Goal: Browse casually: Explore the website without a specific task or goal

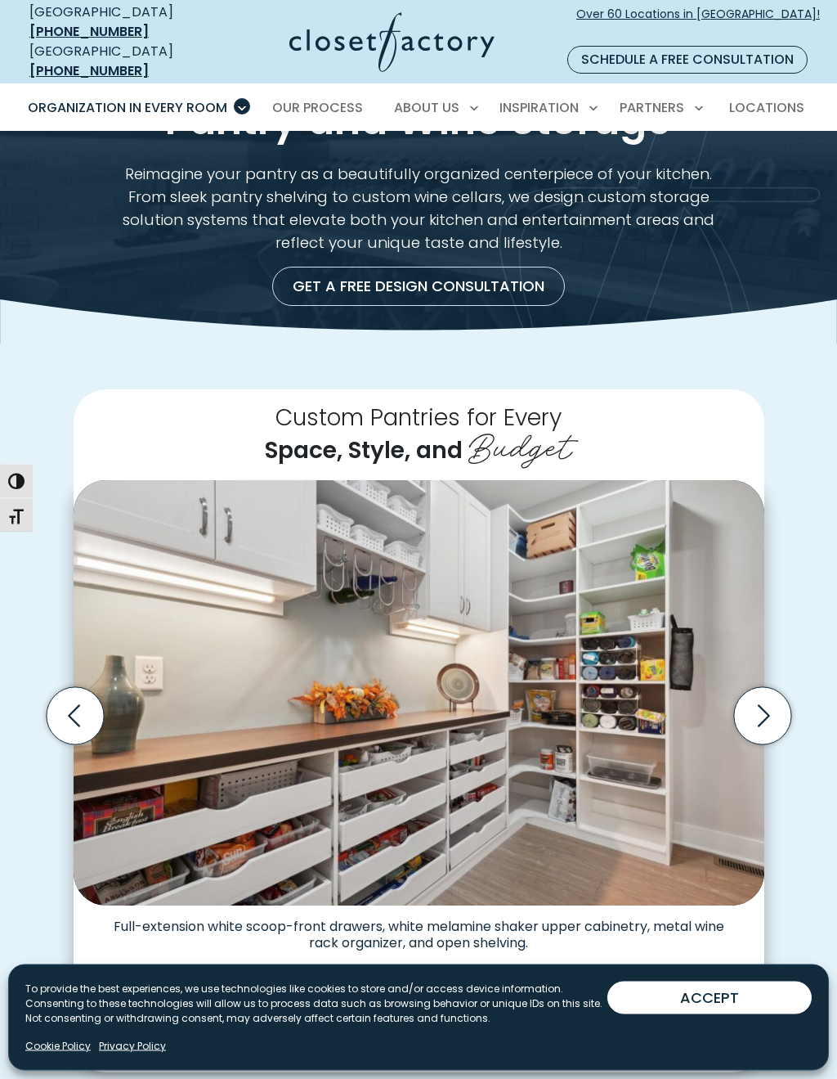
scroll to position [73, 0]
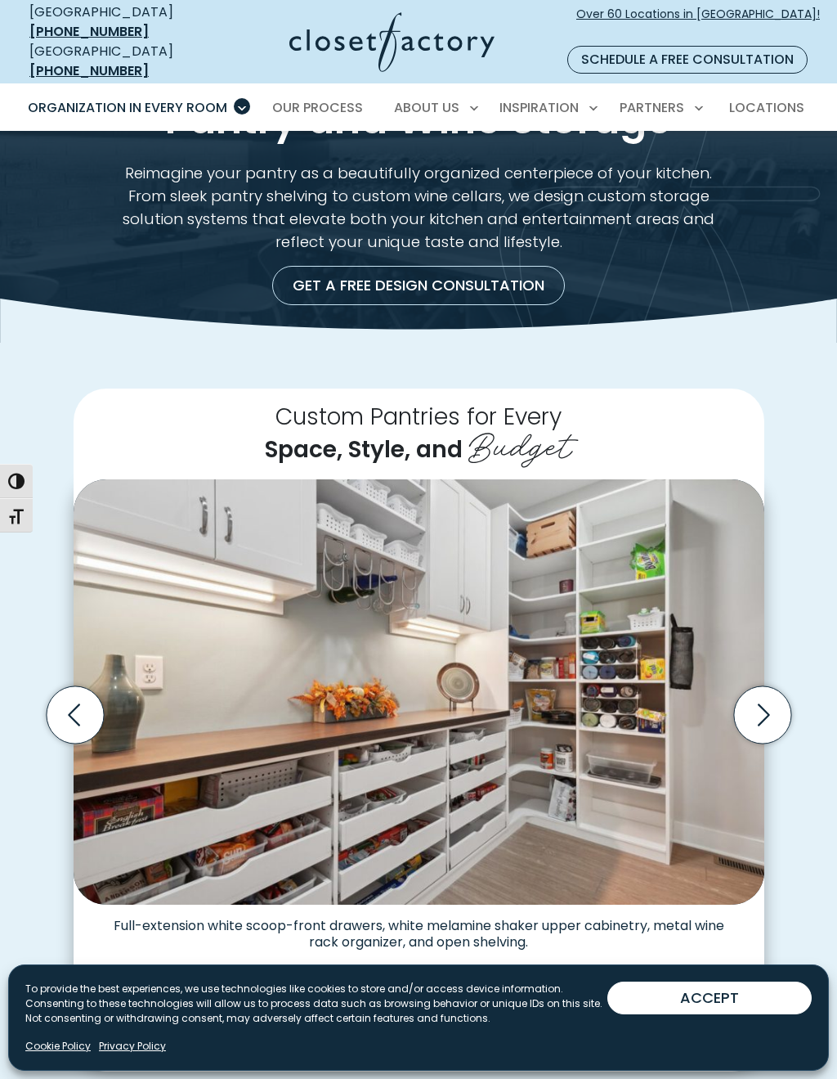
click at [763, 700] on icon "Next slide" at bounding box center [761, 714] width 57 height 57
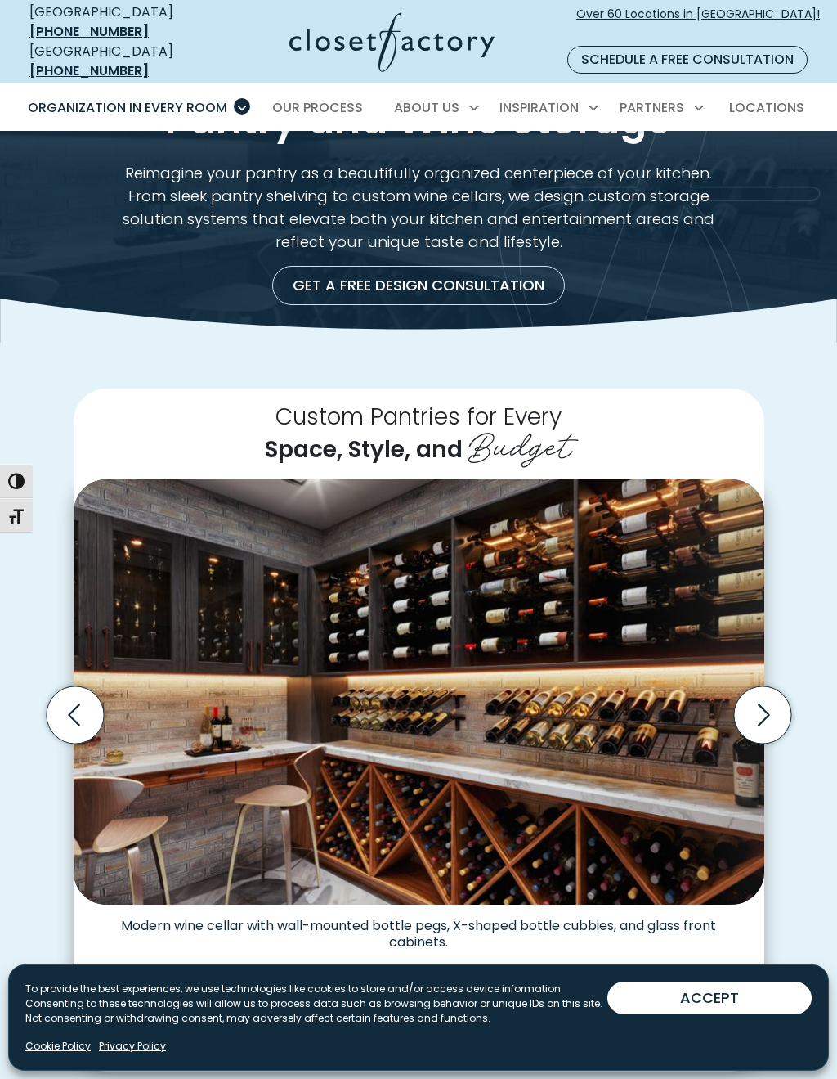
click at [757, 699] on icon "Next slide" at bounding box center [761, 714] width 57 height 57
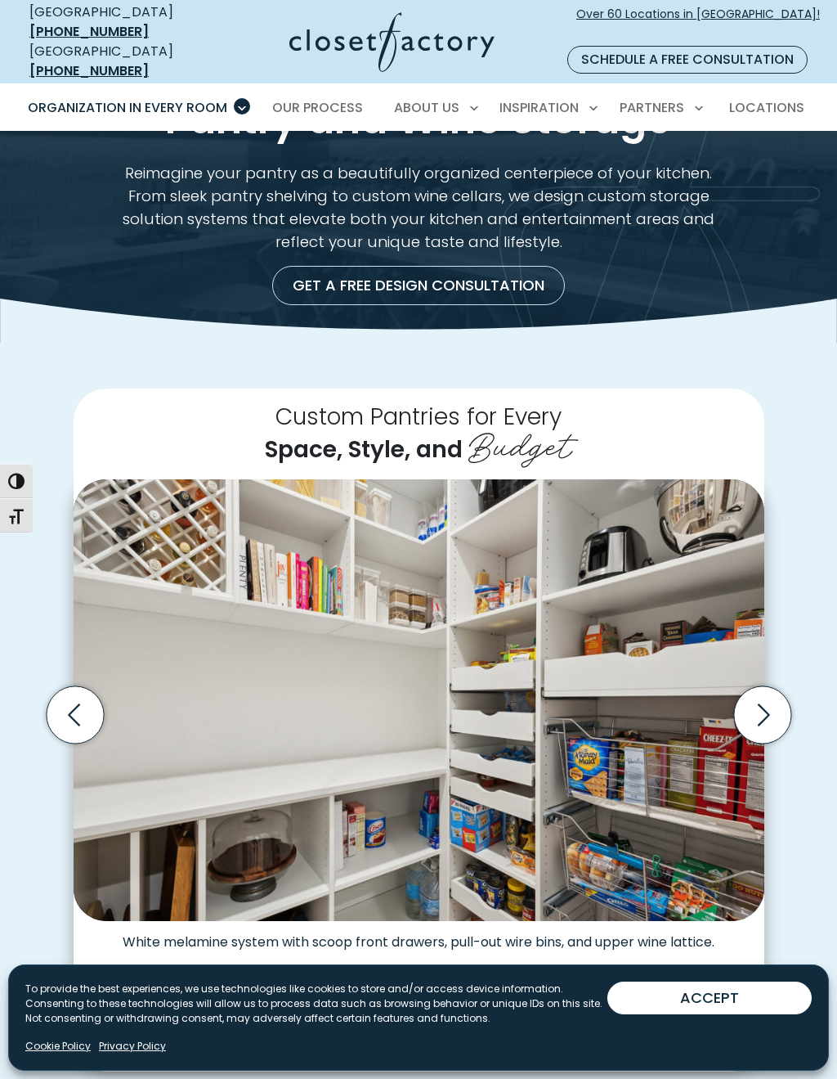
click at [765, 693] on icon "Next slide" at bounding box center [761, 714] width 57 height 57
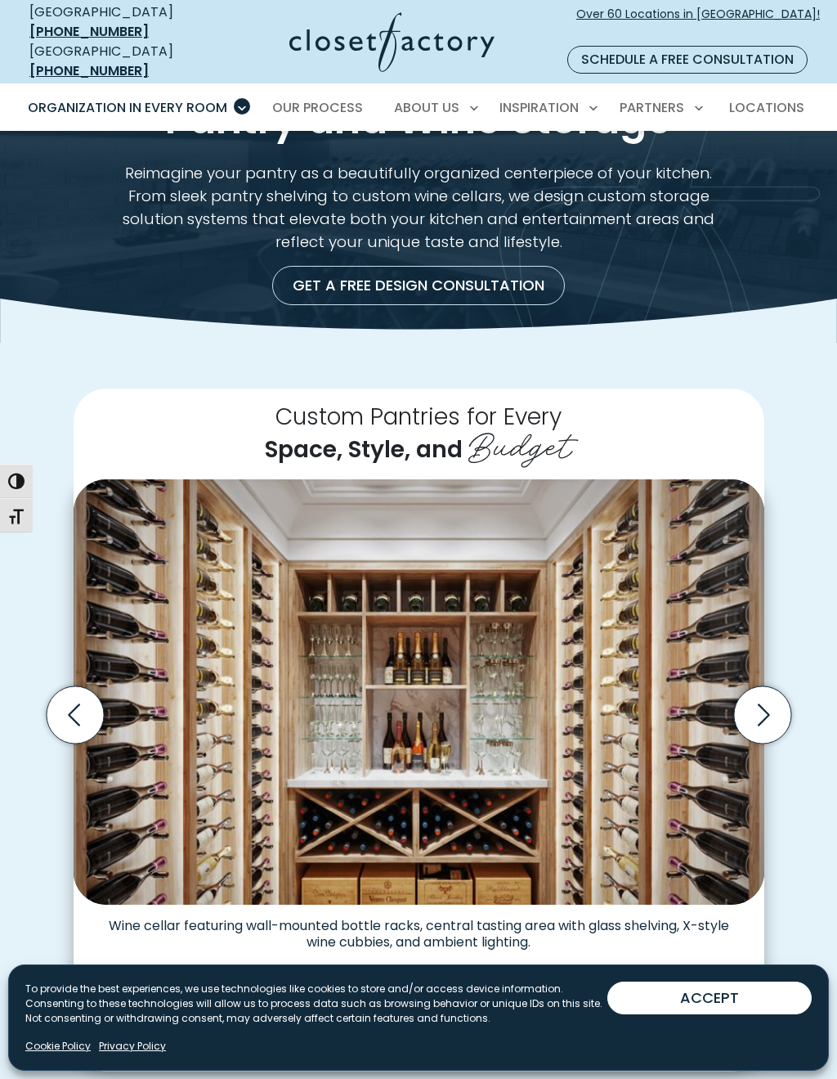
click at [763, 694] on icon "Next slide" at bounding box center [761, 714] width 57 height 57
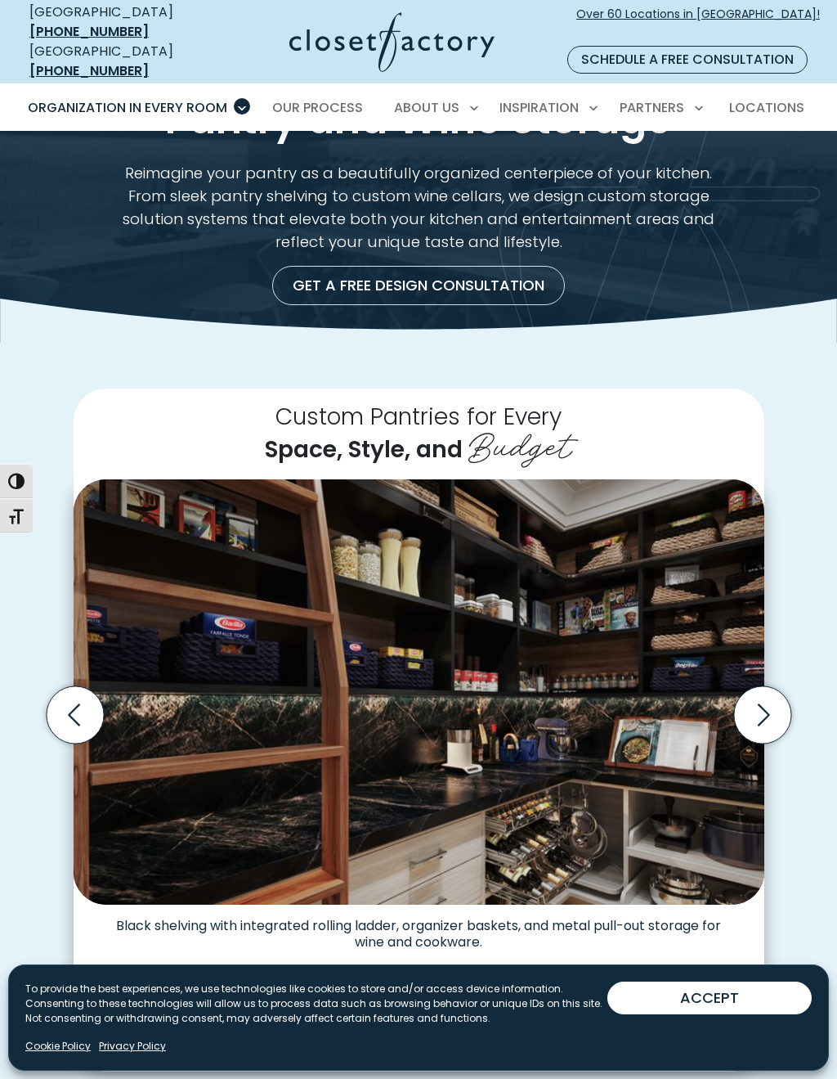
click at [773, 686] on icon "Next slide" at bounding box center [761, 714] width 57 height 57
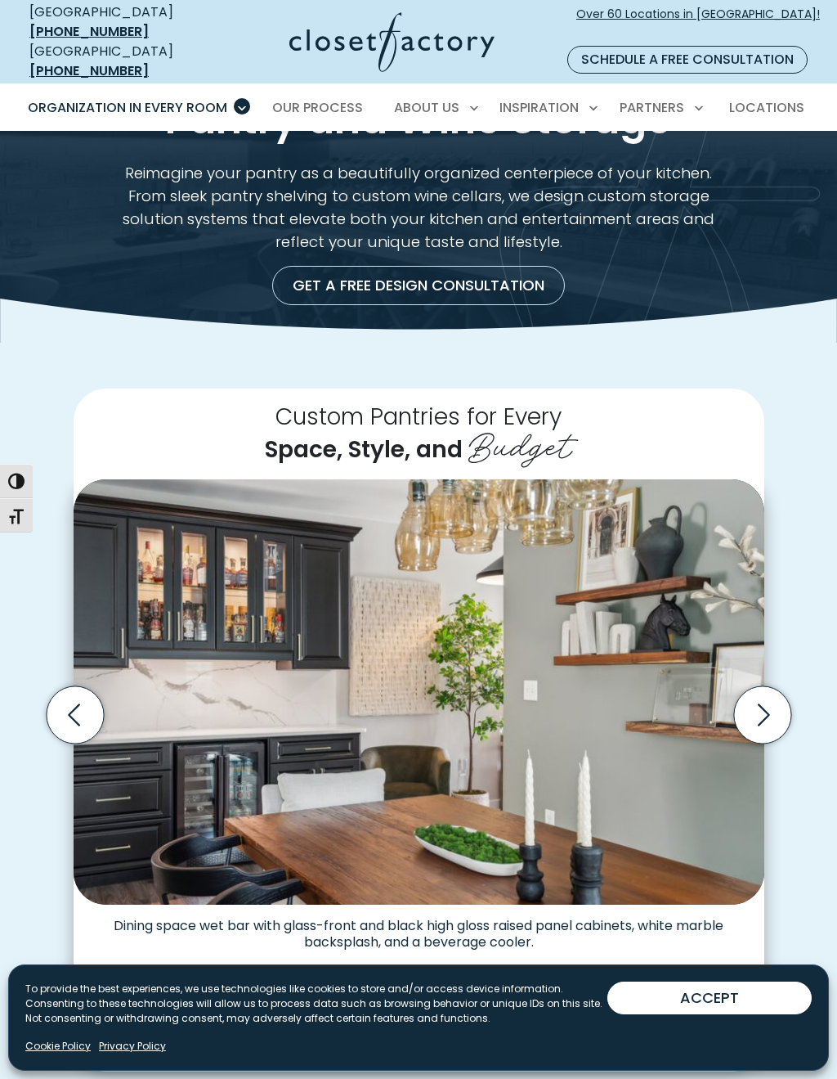
click at [768, 686] on icon "Next slide" at bounding box center [761, 714] width 57 height 57
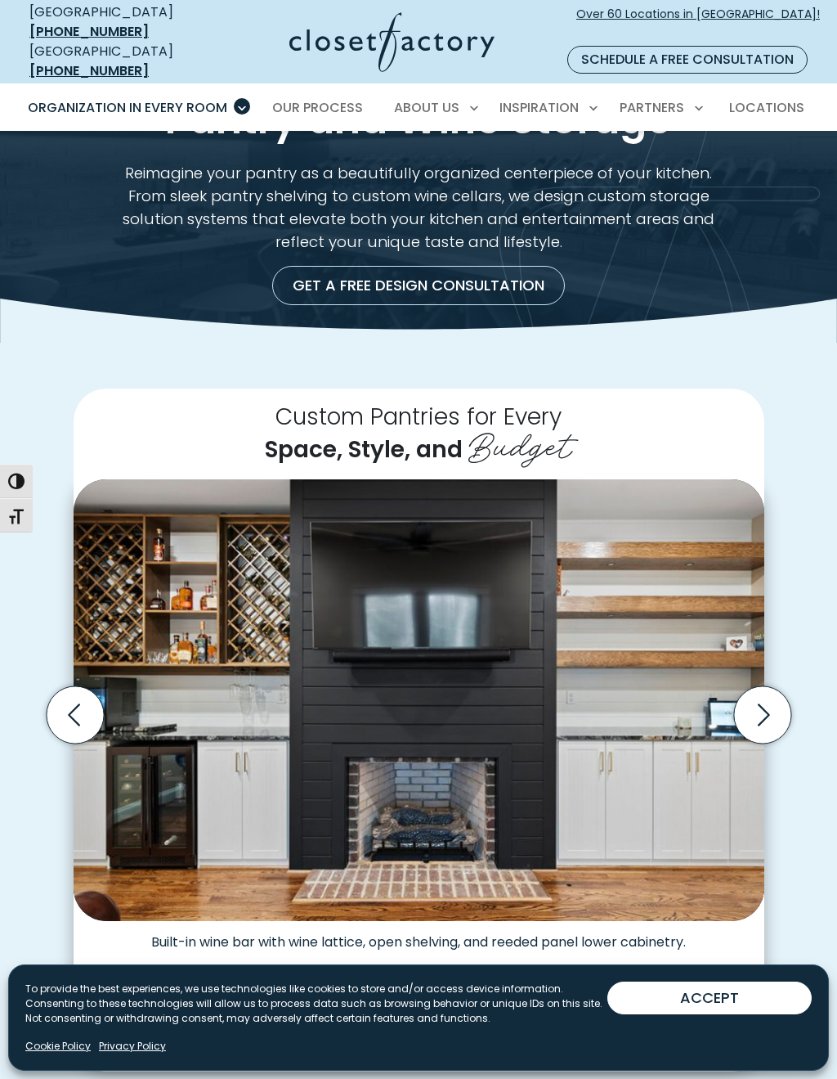
click at [776, 686] on icon "Next slide" at bounding box center [761, 714] width 57 height 57
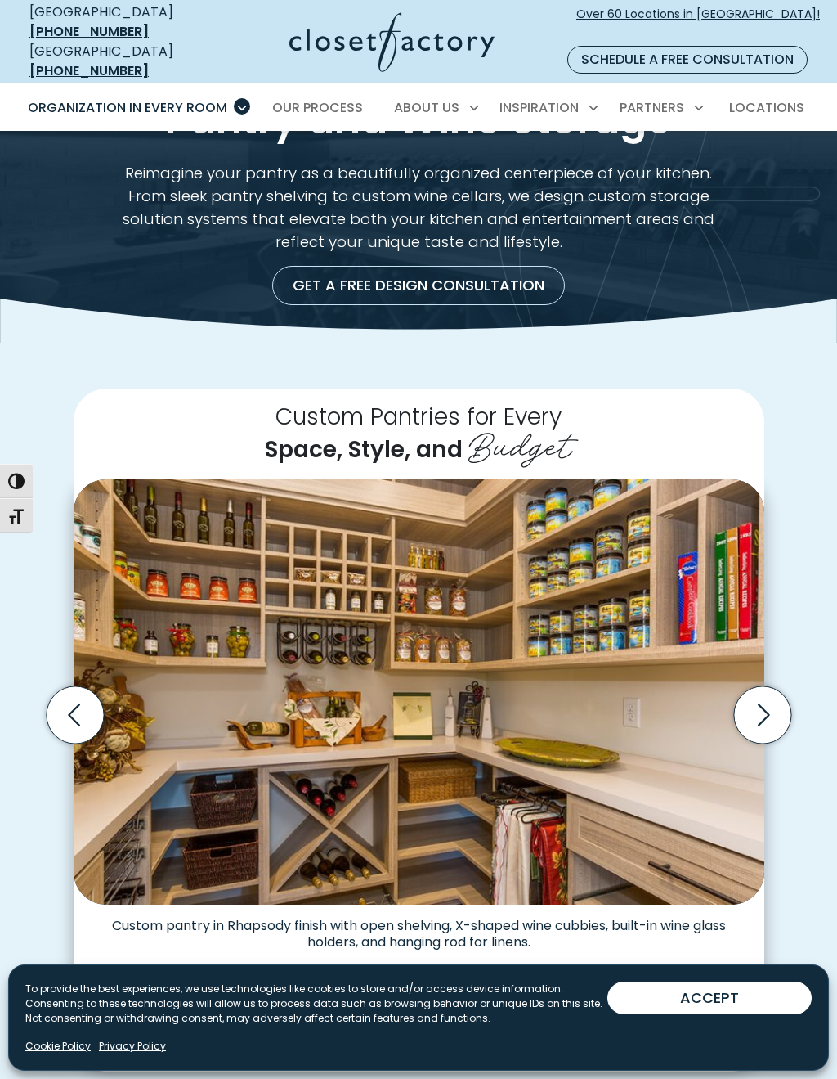
click at [768, 703] on icon "Next slide" at bounding box center [764, 714] width 12 height 22
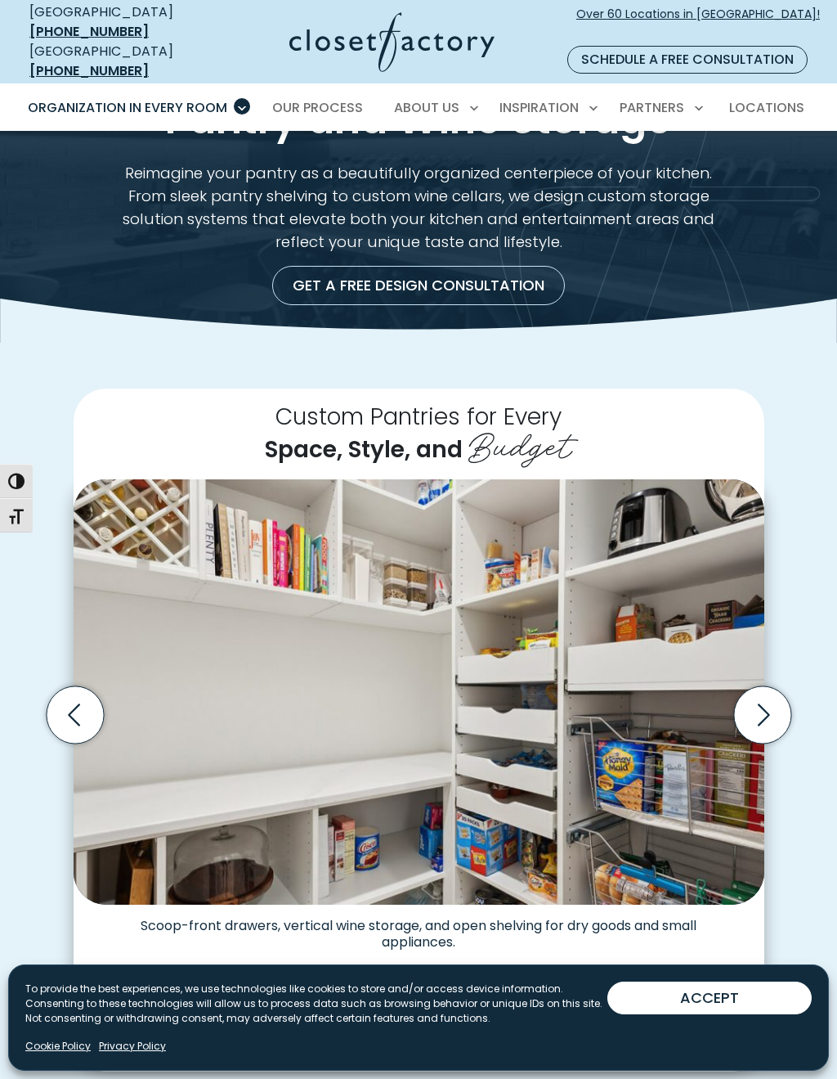
click at [774, 688] on icon "Next slide" at bounding box center [761, 714] width 57 height 57
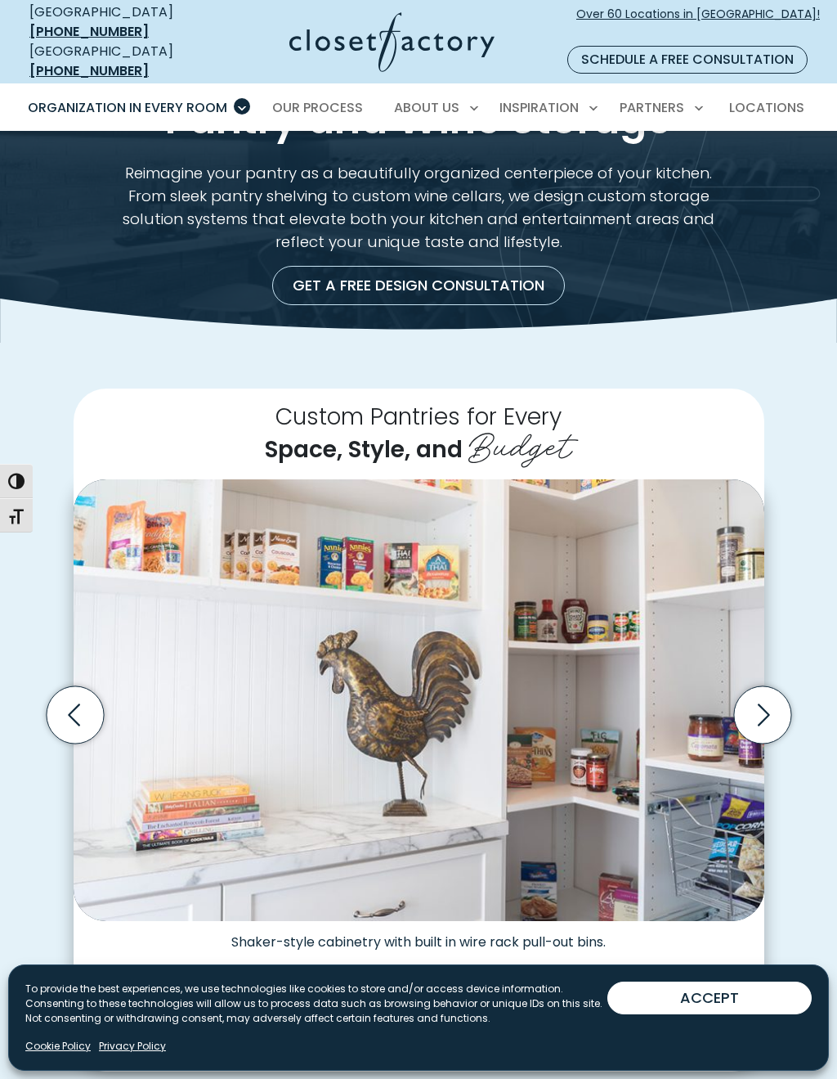
click at [787, 686] on icon "Next slide" at bounding box center [761, 714] width 57 height 57
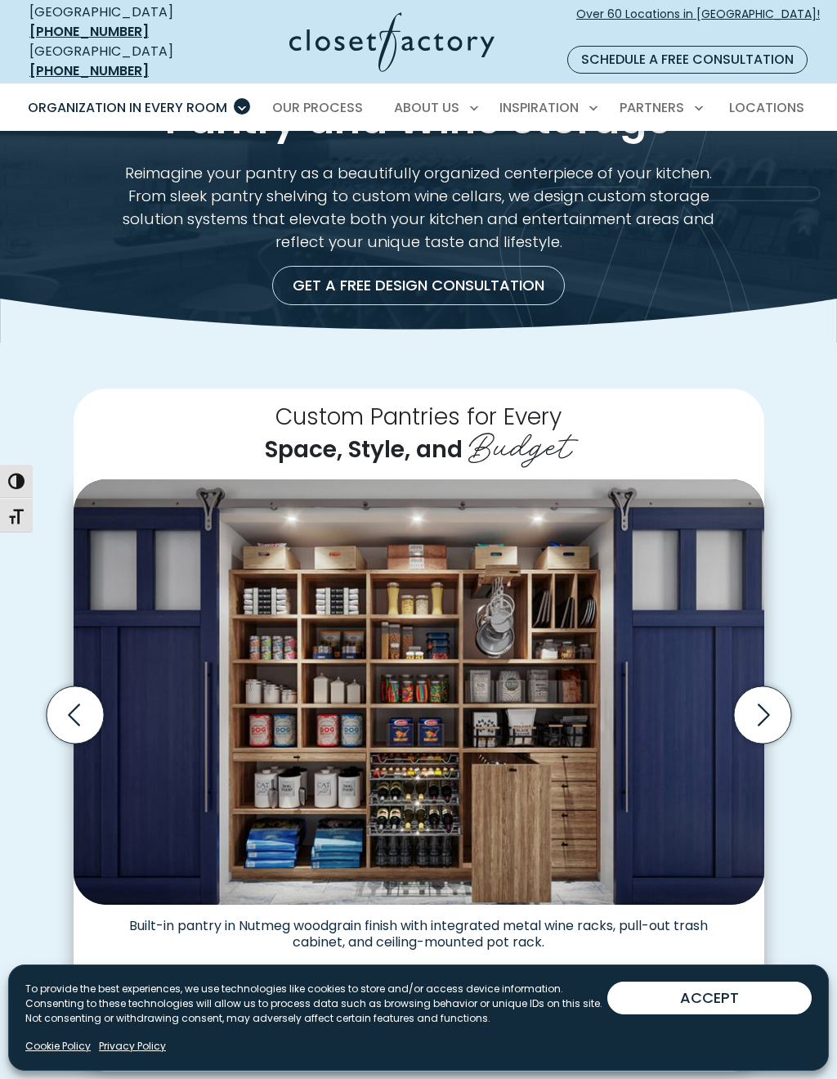
click at [783, 686] on icon "Next slide" at bounding box center [761, 714] width 57 height 57
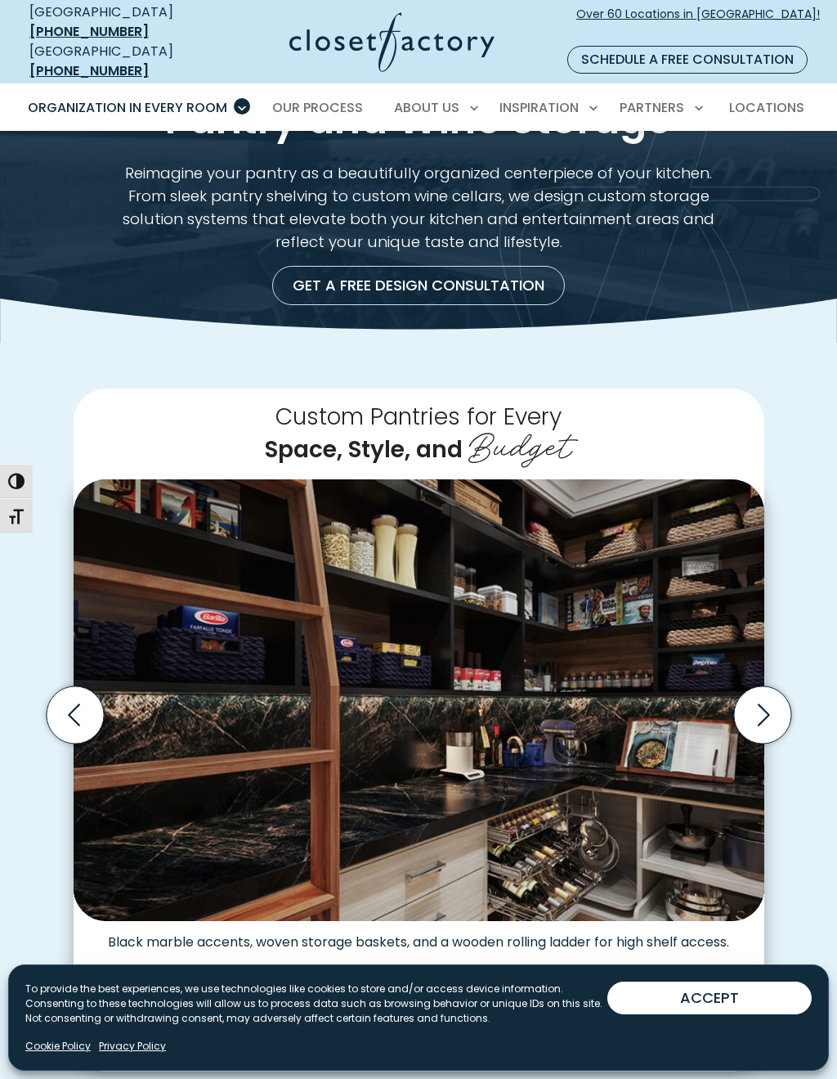
click at [787, 686] on icon "Next slide" at bounding box center [761, 714] width 57 height 57
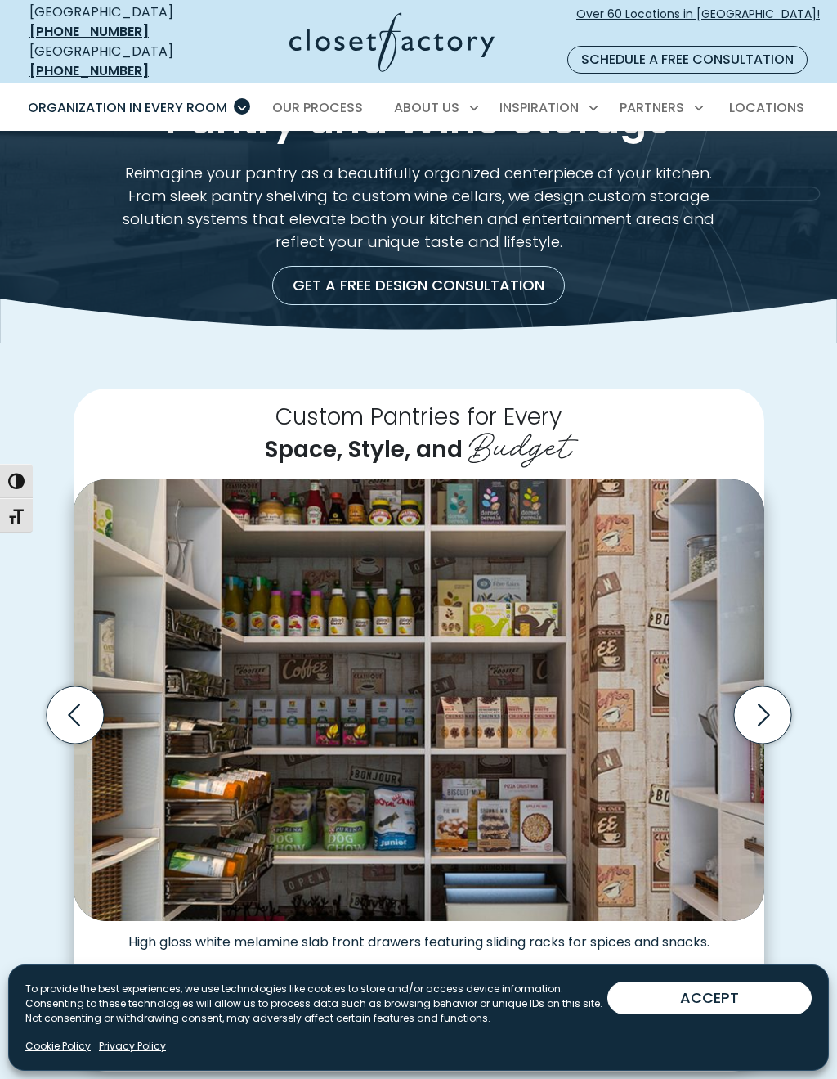
click at [794, 682] on icon "Next slide" at bounding box center [763, 715] width 70 height 70
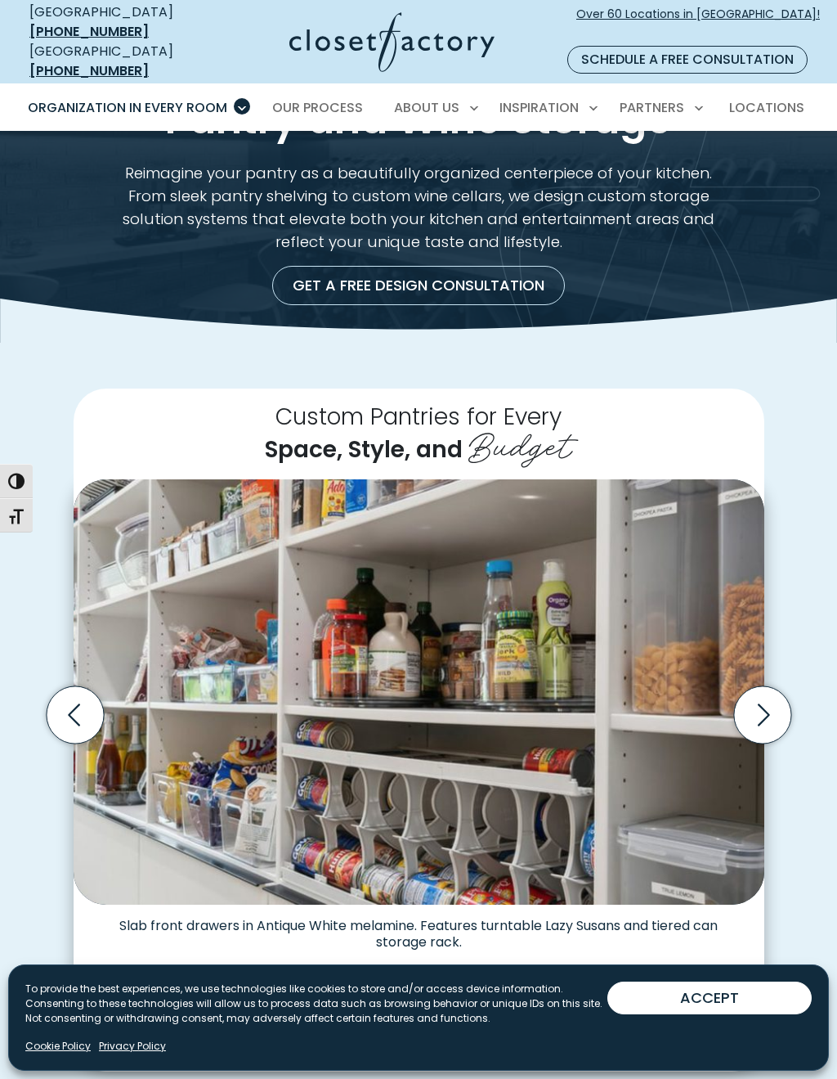
click at [793, 683] on icon "Next slide" at bounding box center [763, 715] width 70 height 70
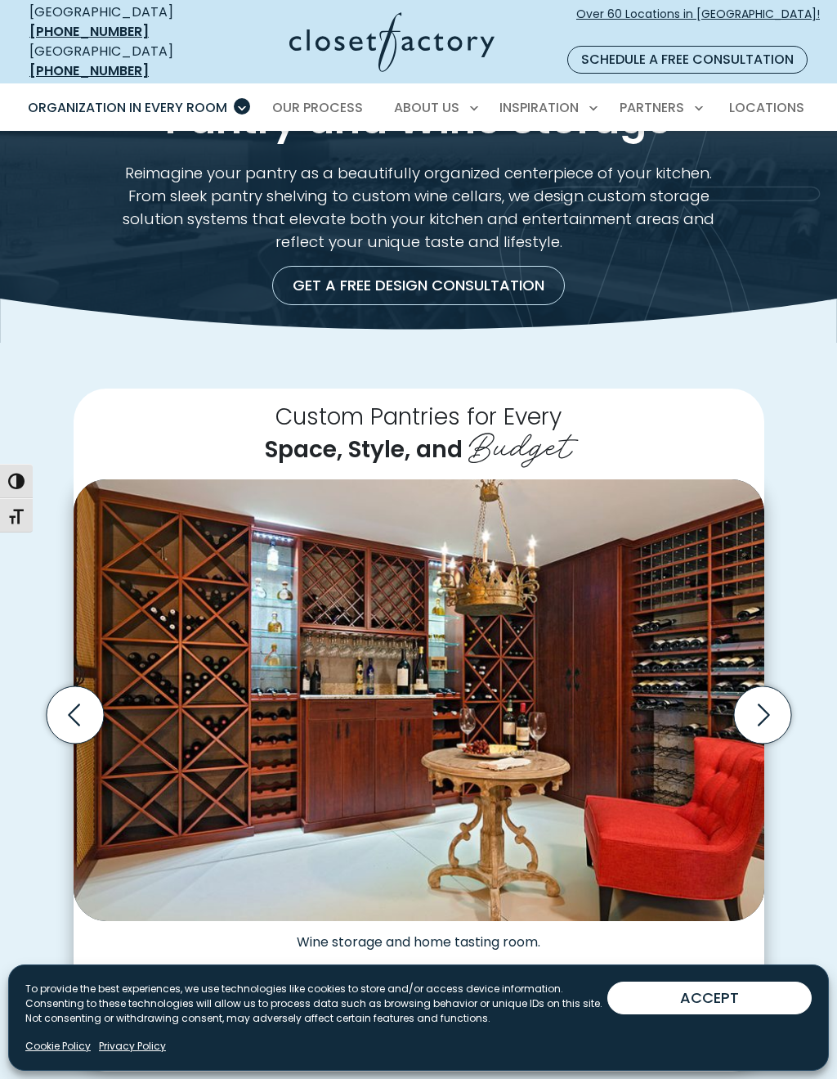
click at [792, 682] on icon "Next slide" at bounding box center [763, 715] width 70 height 70
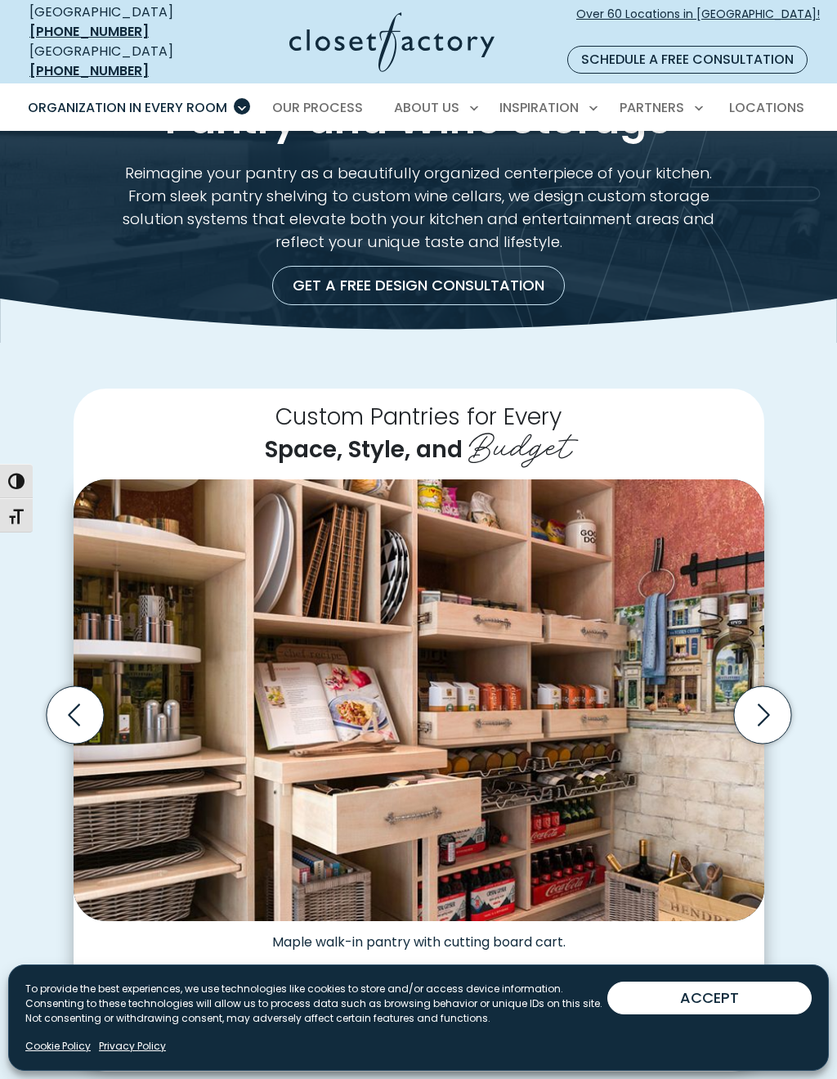
click at [795, 684] on icon "Next slide" at bounding box center [763, 715] width 70 height 70
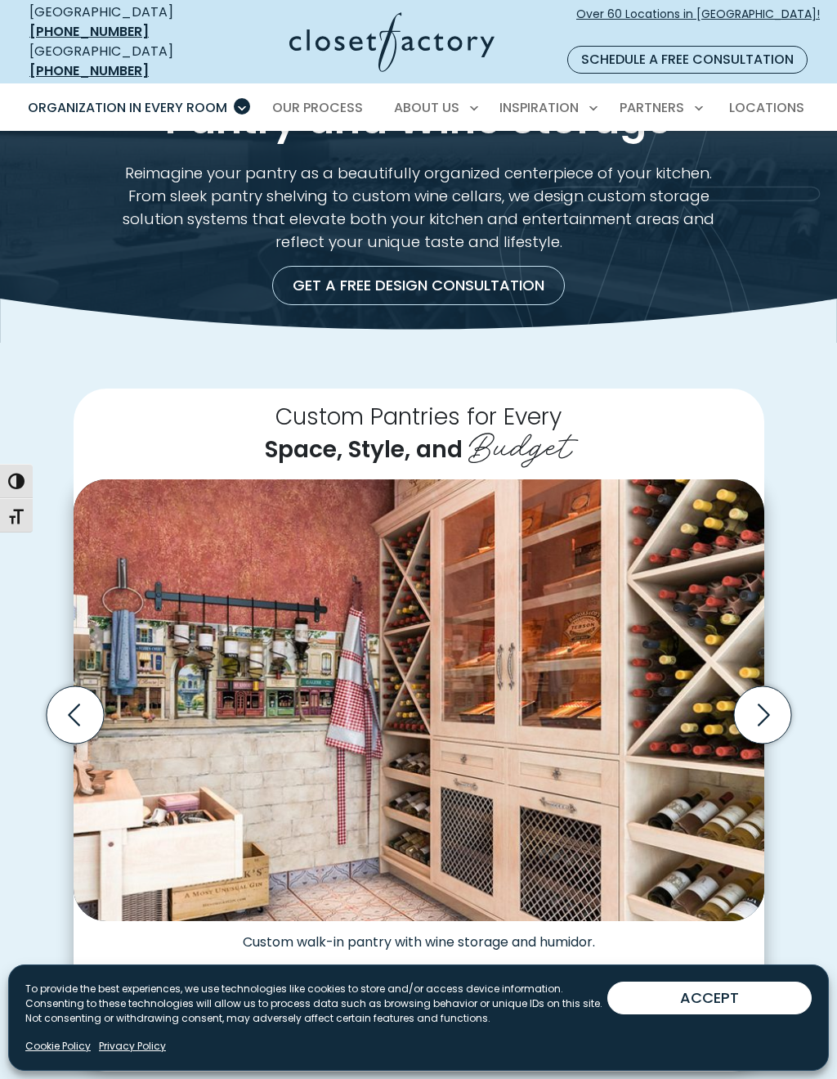
click at [807, 670] on div "Custom Pantries for Every Space, Style, and Budget Custom walk-in pantry with w…" at bounding box center [418, 729] width 785 height 683
click at [762, 703] on icon "Next slide" at bounding box center [764, 714] width 12 height 22
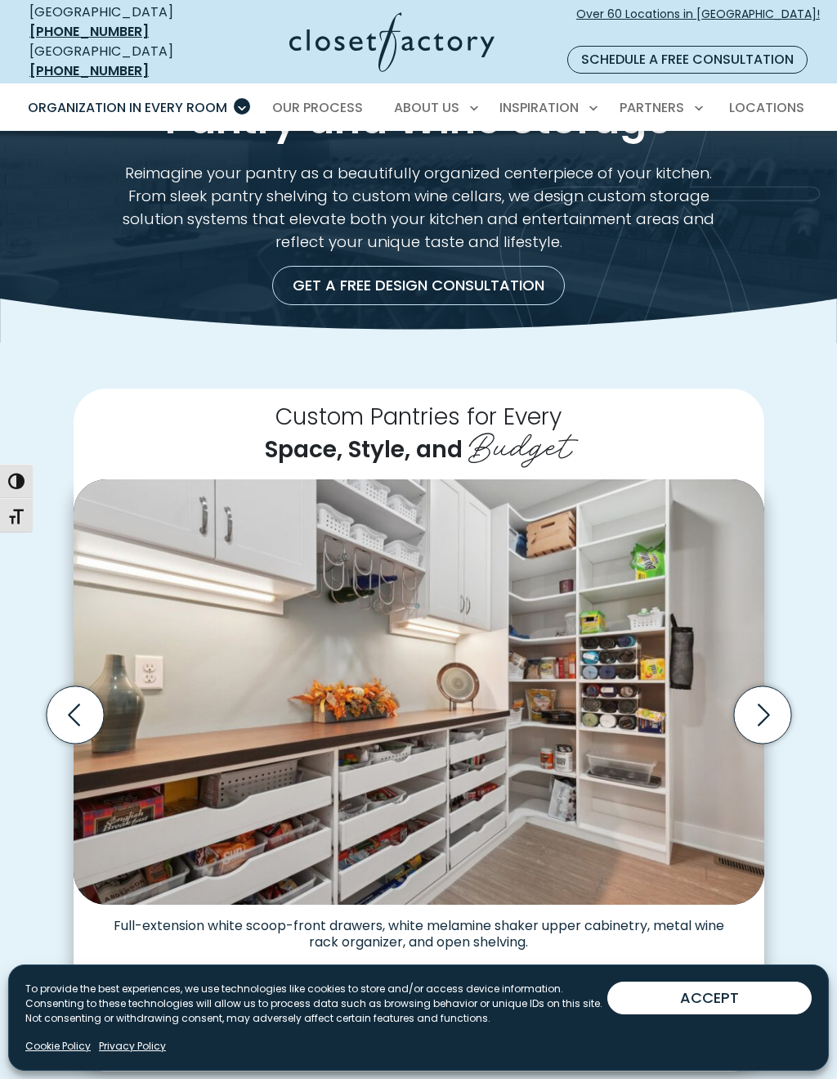
click at [778, 686] on icon "Next slide" at bounding box center [761, 714] width 57 height 57
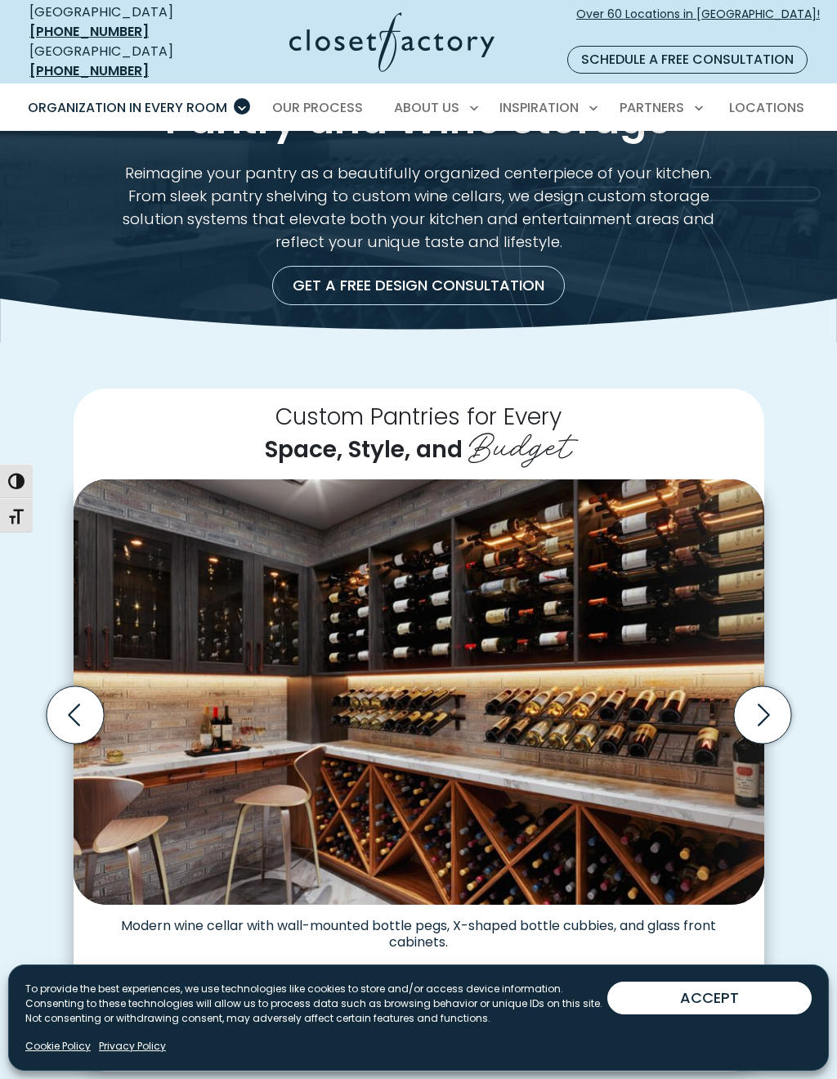
click at [780, 686] on icon "Next slide" at bounding box center [761, 714] width 57 height 57
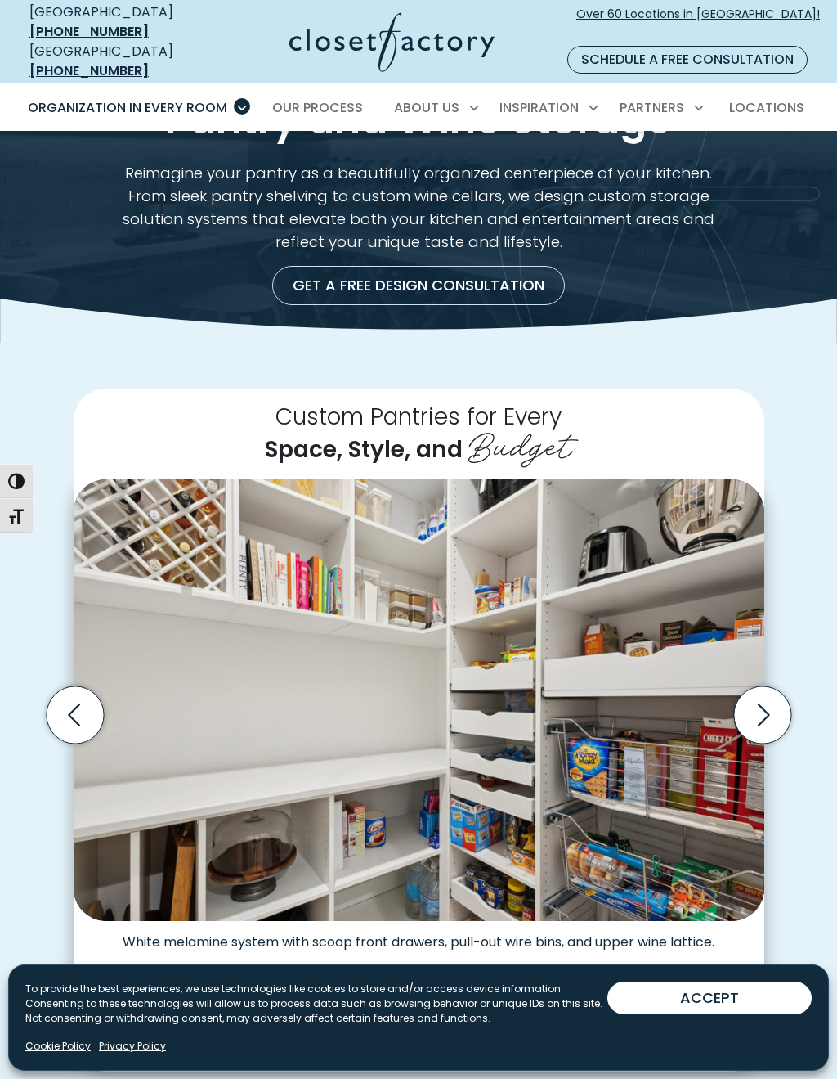
click at [783, 686] on icon "Next slide" at bounding box center [761, 714] width 57 height 57
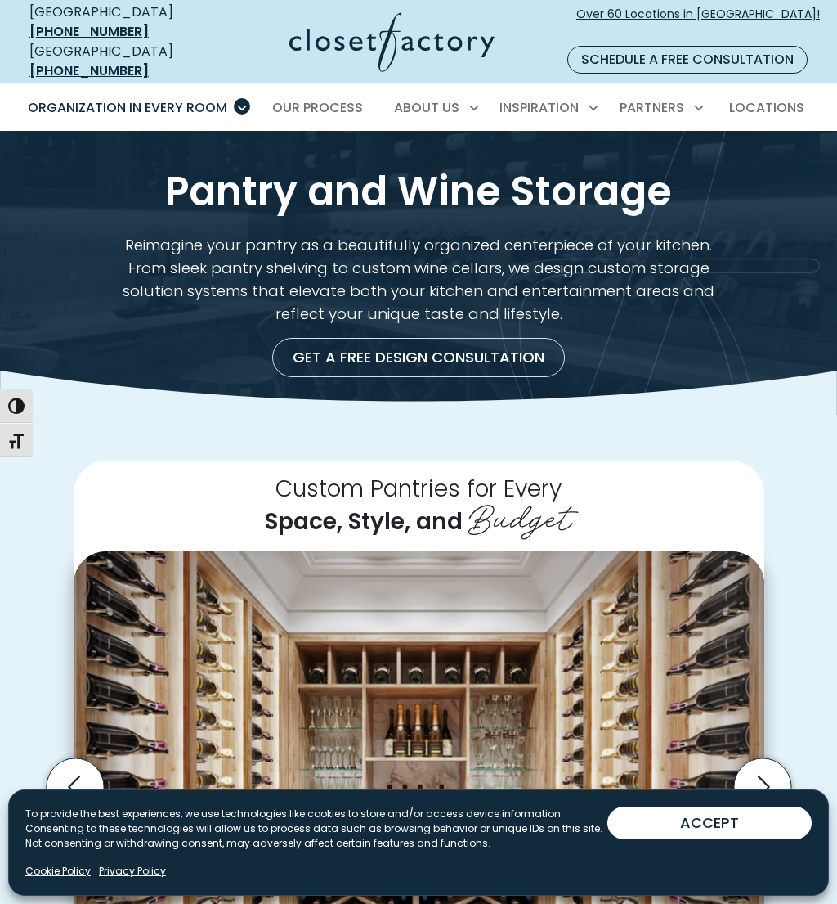
scroll to position [0, 0]
